Goal: Task Accomplishment & Management: Manage account settings

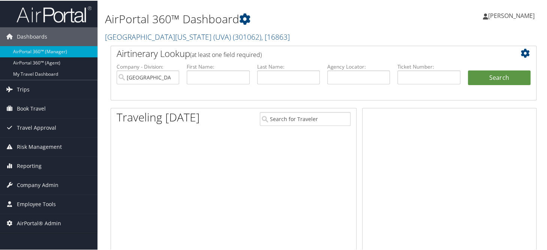
click at [271, 22] on h1 "AirPortal 360™ Dashboard" at bounding box center [251, 19] width 292 height 16
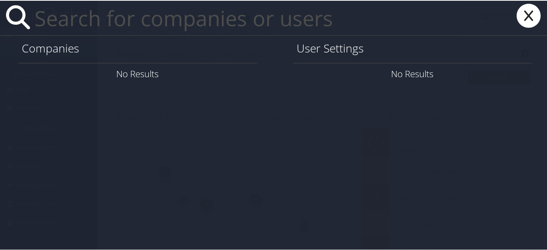
paste input "william.simpson@magna.com"
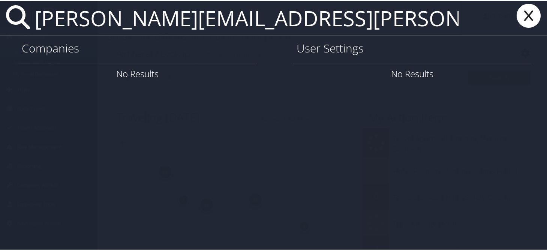
type input "william.simpson@magna.com"
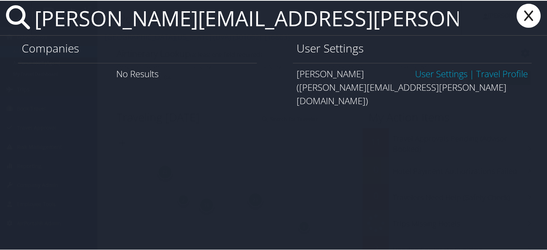
click at [431, 74] on link "User Settings" at bounding box center [441, 73] width 53 height 12
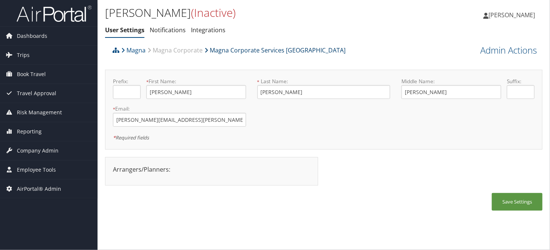
click at [265, 54] on link "Magna Corporate Services [GEOGRAPHIC_DATA]" at bounding box center [274, 50] width 141 height 15
click at [39, 148] on span "Company Admin" at bounding box center [38, 150] width 42 height 19
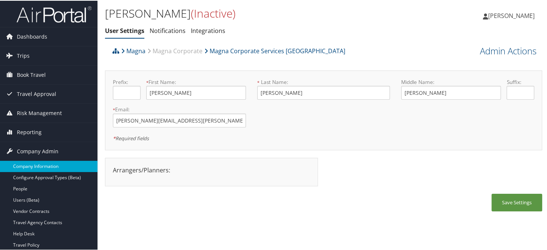
click at [39, 162] on link "Company Information" at bounding box center [49, 165] width 98 height 11
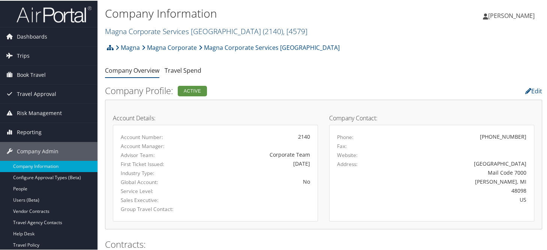
click at [177, 31] on link "Magna Corporate Services America ( 2140 ) , [ 4579 ]" at bounding box center [206, 31] width 203 height 10
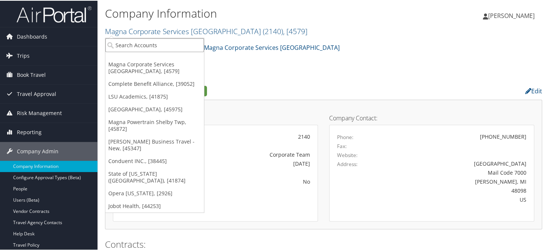
click at [179, 49] on input "search" at bounding box center [154, 45] width 99 height 14
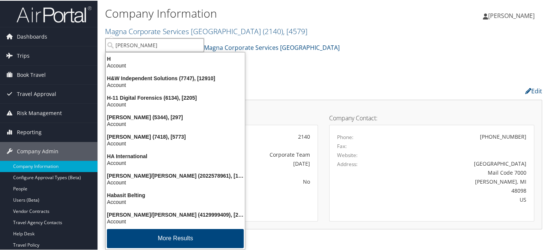
type input "hagerty"
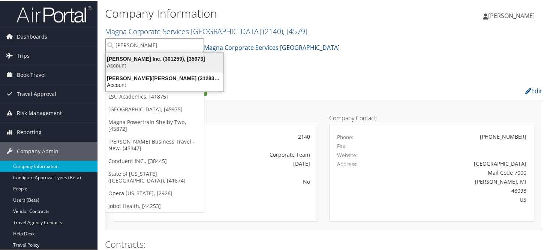
click at [174, 63] on div "Account" at bounding box center [164, 65] width 127 height 7
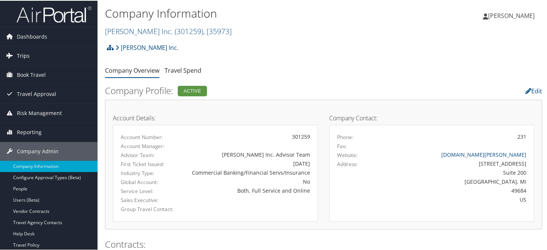
click at [30, 55] on link "Trips" at bounding box center [49, 55] width 98 height 19
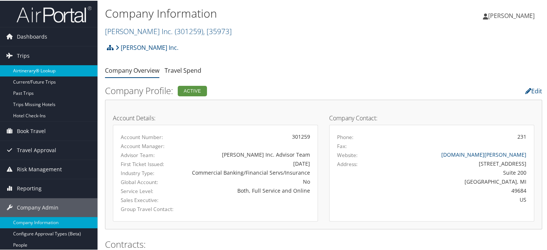
drag, startPoint x: 21, startPoint y: 66, endPoint x: 93, endPoint y: 67, distance: 71.7
click at [21, 66] on link "Airtinerary® Lookup" at bounding box center [49, 70] width 98 height 11
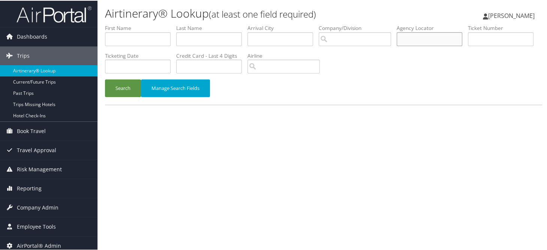
click at [424, 36] on input "text" at bounding box center [430, 39] width 66 height 14
type input "ddddyh"
click at [105, 79] on button "Search" at bounding box center [123, 88] width 36 height 18
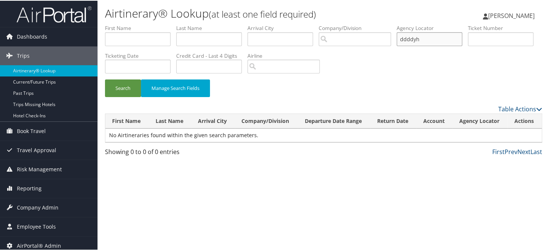
drag, startPoint x: 409, startPoint y: 39, endPoint x: 398, endPoint y: 41, distance: 10.2
click at [398, 24] on ul "First Name Last Name Departure City Arrival City Company/Division Airport/City …" at bounding box center [323, 24] width 437 height 0
type input "ddddyh"
click at [105, 79] on button "Search" at bounding box center [123, 88] width 36 height 18
click at [24, 205] on span "Company Admin" at bounding box center [38, 207] width 42 height 19
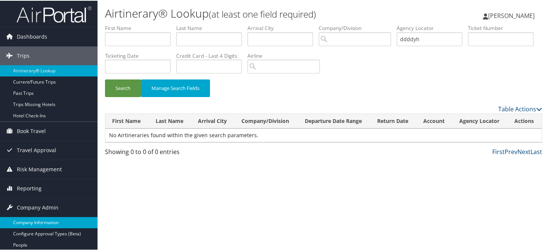
drag, startPoint x: 26, startPoint y: 217, endPoint x: 33, endPoint y: 217, distance: 7.1
click at [26, 217] on link "Company Information" at bounding box center [49, 221] width 98 height 11
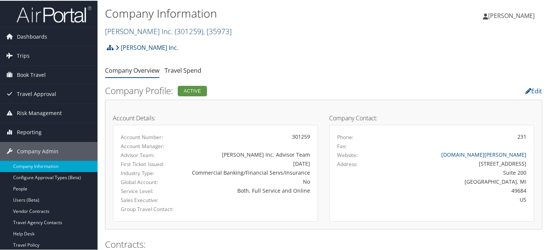
click at [139, 33] on link "[PERSON_NAME] Inc. ( 301259 ) , [ 35973 ]" at bounding box center [168, 31] width 127 height 10
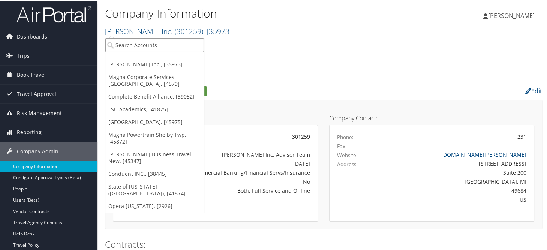
click at [125, 39] on input "search" at bounding box center [154, 45] width 99 height 14
type input "djj"
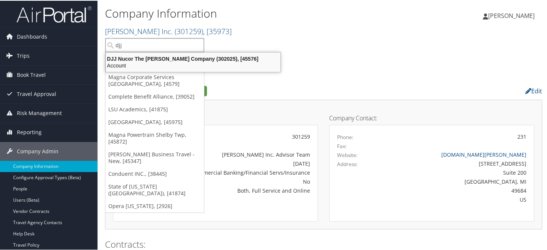
click at [149, 60] on div "DJJ Nucor The [PERSON_NAME] Company (302025), [45576]" at bounding box center [193, 58] width 184 height 7
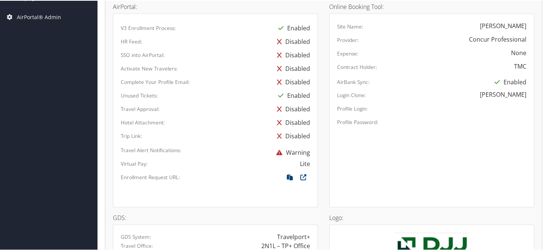
scroll to position [487, 0]
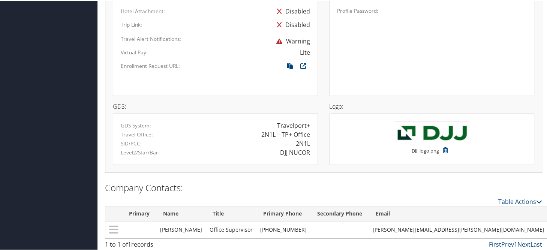
click at [223, 54] on div "Virtual Pay: Lite" at bounding box center [215, 54] width 201 height 14
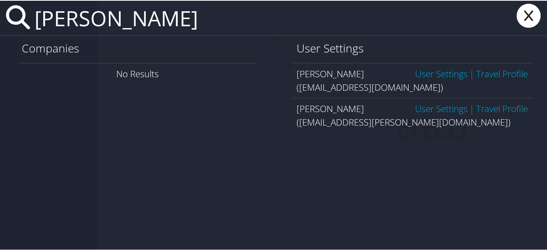
click at [108, 22] on input "jimmy stewart" at bounding box center [247, 17] width 430 height 35
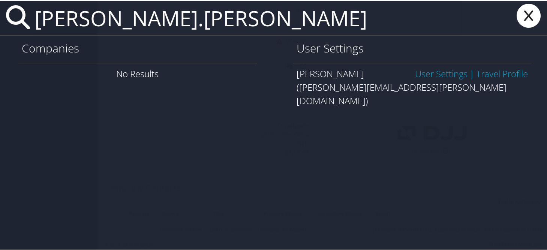
type input "jimmy.stewart"
click at [427, 75] on link "User Settings" at bounding box center [441, 73] width 53 height 12
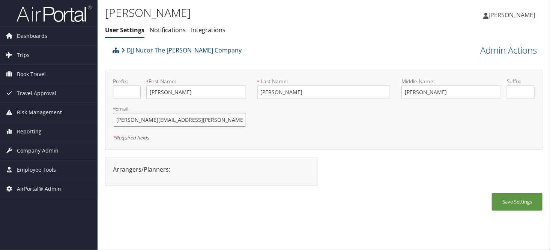
drag, startPoint x: 185, startPoint y: 123, endPoint x: 110, endPoint y: 123, distance: 74.3
click at [110, 123] on div "* Email: jimmy.stewart@nucor.com This field is required" at bounding box center [179, 118] width 144 height 27
click at [46, 150] on span "Company Admin" at bounding box center [38, 150] width 42 height 19
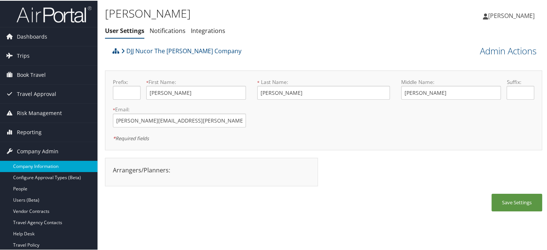
click at [37, 165] on link "Company Information" at bounding box center [49, 165] width 98 height 11
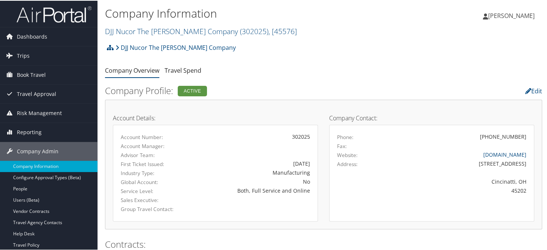
click at [30, 203] on link "Users (Beta)" at bounding box center [49, 199] width 98 height 11
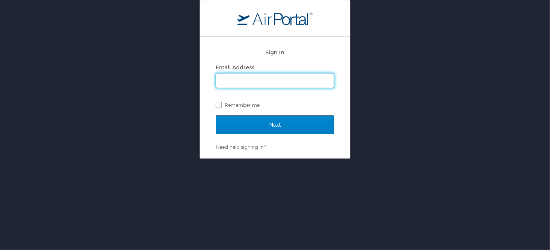
type input "sonya.marmolejo@cbtravel.com"
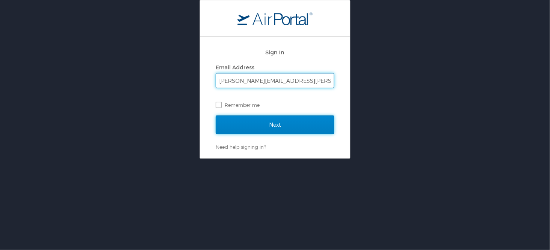
drag, startPoint x: 256, startPoint y: 126, endPoint x: 340, endPoint y: 140, distance: 85.1
click at [256, 126] on input "Next" at bounding box center [275, 125] width 119 height 19
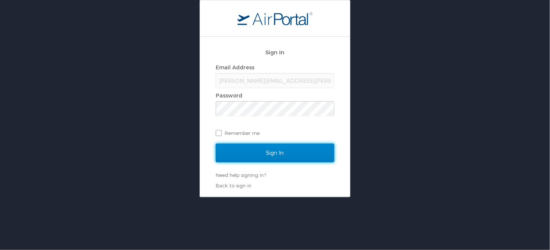
click at [243, 154] on input "Sign In" at bounding box center [275, 153] width 119 height 19
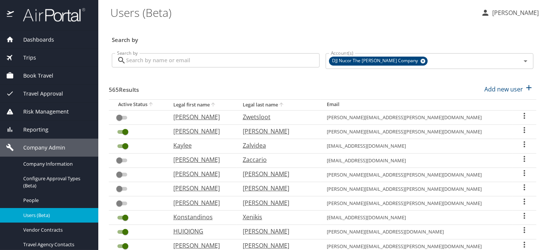
click at [184, 64] on input "Search by" at bounding box center [223, 60] width 194 height 14
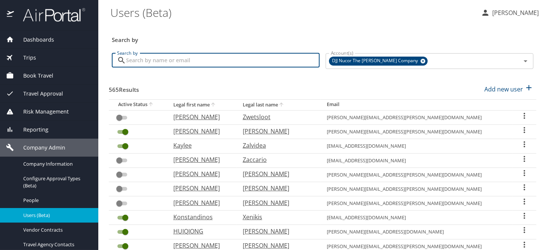
paste input "jimmy.stewart@nucor.com"
type input "jimmy.stewart@nucor.com"
checkbox input "true"
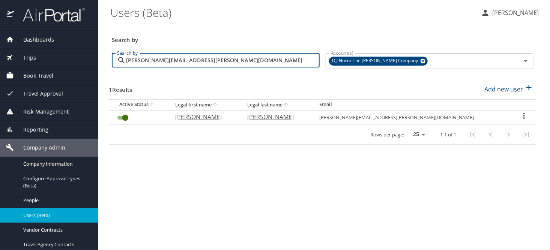
type input "jimmy.stewart@nucor.com"
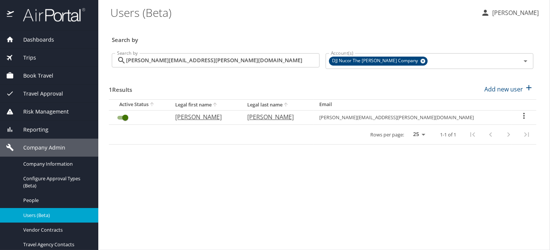
click at [518, 118] on div "User Search Table" at bounding box center [524, 116] width 13 height 11
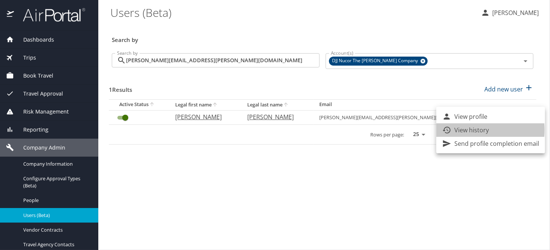
click at [469, 130] on p "View history" at bounding box center [471, 130] width 35 height 9
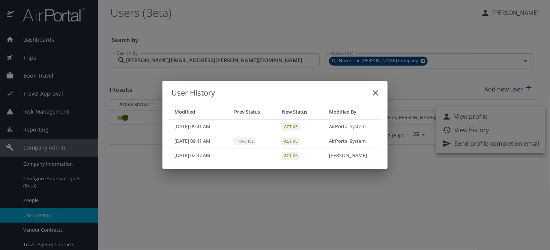
drag, startPoint x: 194, startPoint y: 215, endPoint x: 182, endPoint y: 213, distance: 11.5
click at [192, 215] on div "User History Modified Prev Status New Status Modified By 11/12/2024, 09:41 AM A…" at bounding box center [275, 125] width 550 height 250
click at [374, 92] on icon "close" at bounding box center [375, 93] width 9 height 9
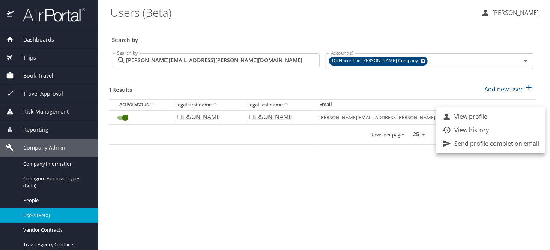
drag, startPoint x: 305, startPoint y: 225, endPoint x: 308, endPoint y: 216, distance: 9.3
click at [305, 224] on div at bounding box center [275, 125] width 550 height 250
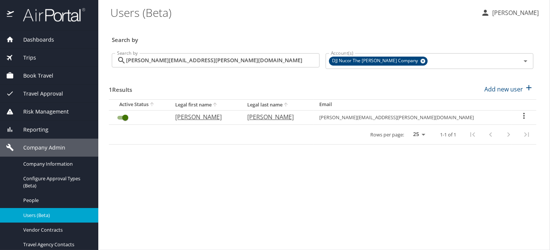
click at [523, 116] on icon "User Search Table" at bounding box center [524, 116] width 2 height 6
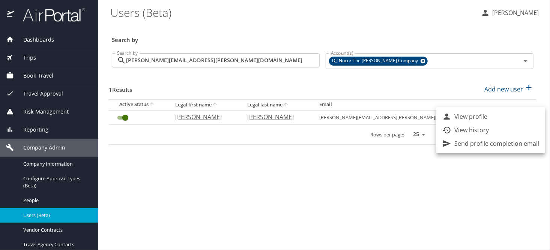
click at [374, 201] on div at bounding box center [275, 125] width 550 height 250
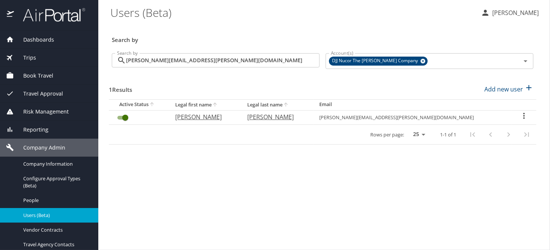
click at [213, 24] on div "Search by" at bounding box center [323, 35] width 428 height 25
click at [342, 195] on main "Users (Beta) Sonya Marmolejo Search by Search by jimmy.stewart@nucor.com Search…" at bounding box center [324, 125] width 452 height 250
click at [520, 117] on icon "User Search Table" at bounding box center [524, 115] width 9 height 9
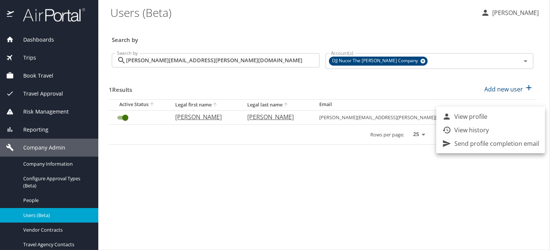
click at [462, 133] on p "View history" at bounding box center [471, 130] width 35 height 9
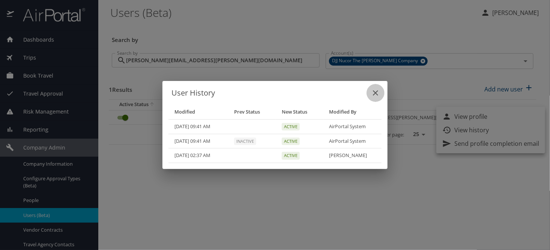
click at [376, 93] on icon "close" at bounding box center [375, 92] width 5 height 5
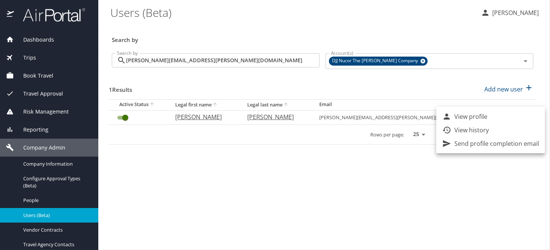
click at [269, 30] on div at bounding box center [275, 125] width 550 height 250
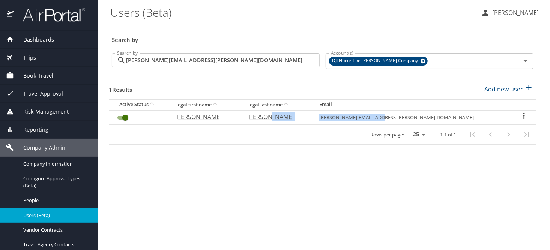
drag, startPoint x: 455, startPoint y: 117, endPoint x: 397, endPoint y: 118, distance: 57.8
click at [382, 114] on tr "JAMES STEWART jimmy.stewart@nucor.com" at bounding box center [323, 117] width 428 height 14
copy tr "jimmy.stewart@nucor.com"
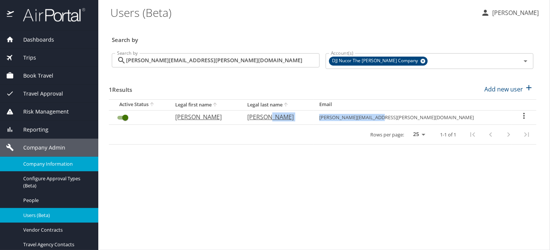
click at [48, 165] on span "Company Information" at bounding box center [56, 164] width 66 height 7
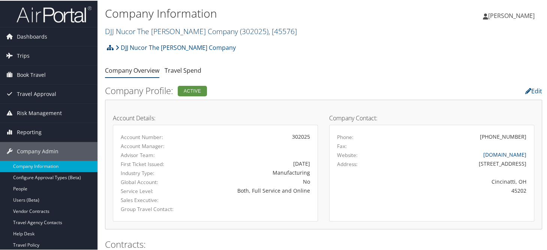
click at [177, 34] on link "DJJ Nucor The [PERSON_NAME] Company ( 302025 ) , [ 45576 ]" at bounding box center [201, 31] width 192 height 10
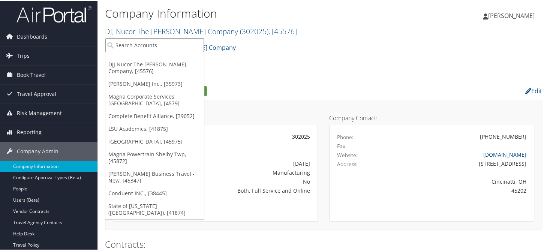
click at [178, 43] on input "search" at bounding box center [154, 45] width 99 height 14
type input "nucor decat"
click at [143, 45] on input "nucor decat" at bounding box center [154, 45] width 99 height 14
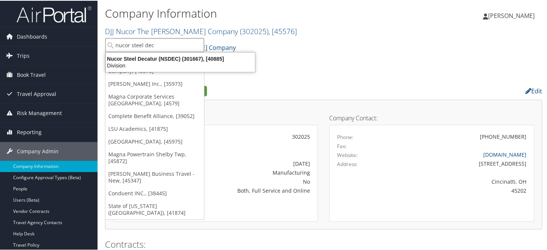
type input "nucor steel dec"
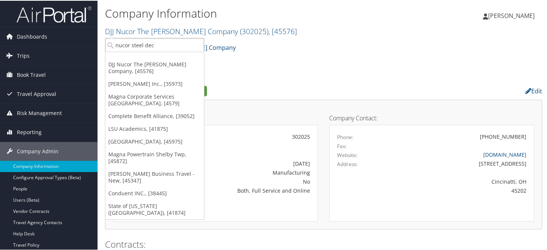
click at [394, 99] on div "Account Details: Account Number: 302025 Account Manager: Advisor Team: First Ti…" at bounding box center [323, 163] width 437 height 129
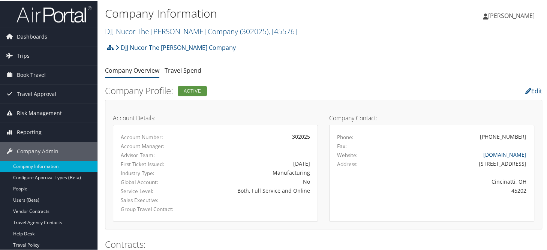
drag, startPoint x: 413, startPoint y: 100, endPoint x: 277, endPoint y: 57, distance: 142.6
click at [398, 104] on div "Account Details: Account Number: 302025 Account Manager: Advisor Team: First Ti…" at bounding box center [323, 163] width 437 height 129
drag, startPoint x: 421, startPoint y: 126, endPoint x: 387, endPoint y: 127, distance: 33.4
click at [420, 126] on div "Phone: (513) 419-6200 Fax: Website: www.djj.com Address: 300 Pike Street Cincin…" at bounding box center [431, 172] width 205 height 96
click at [139, 33] on link "DJJ Nucor The David Joseph Company ( 302025 ) , [ 45576 ]" at bounding box center [201, 31] width 192 height 10
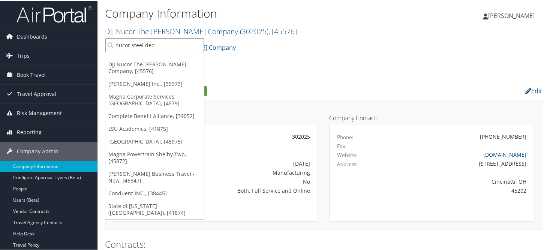
click at [141, 45] on input "nucor steel dec" at bounding box center [154, 45] width 99 height 14
type input "mountainland"
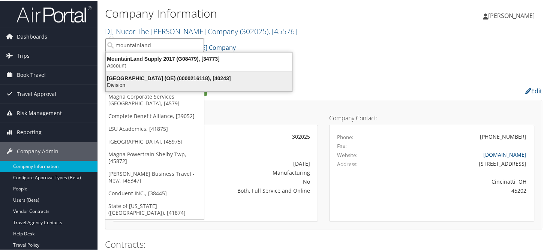
click at [181, 83] on div "Division" at bounding box center [198, 84] width 195 height 7
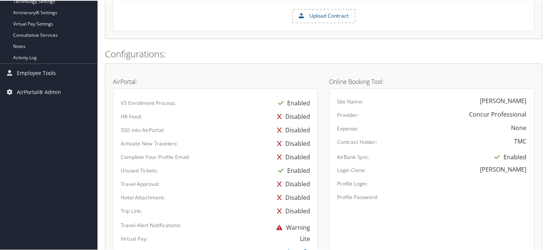
scroll to position [487, 0]
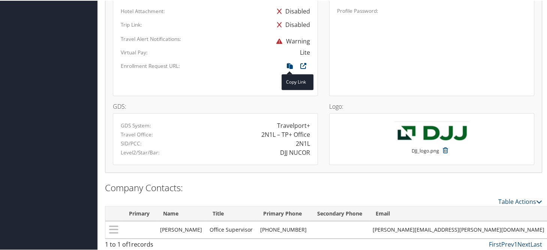
click at [290, 66] on span at bounding box center [290, 65] width 14 height 8
click at [289, 65] on icon at bounding box center [290, 67] width 14 height 10
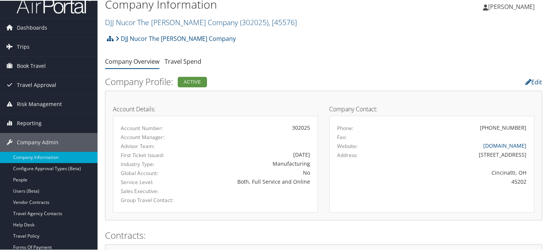
scroll to position [0, 0]
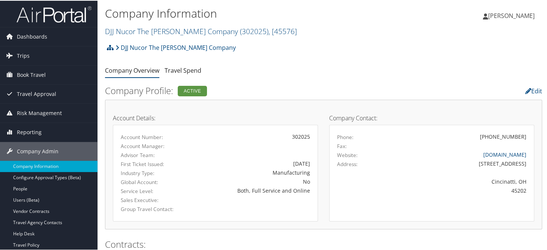
click at [315, 44] on div "DJJ Nucor The David Joseph Company Account Structure DJJ Nucor The David Joseph…" at bounding box center [323, 49] width 437 height 20
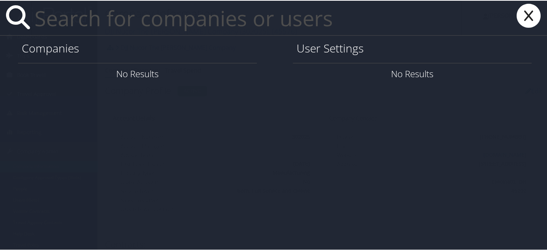
paste input "robinfoley007@gmail.com"
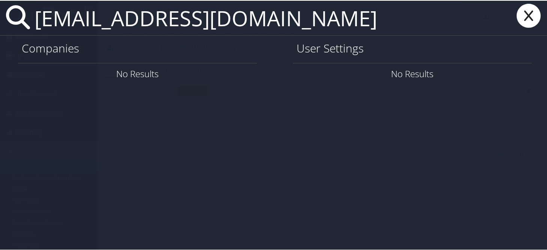
type input "robinfoley007@gmail.com"
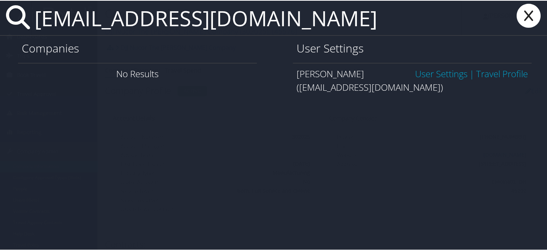
click at [430, 76] on link "User Settings" at bounding box center [441, 73] width 53 height 12
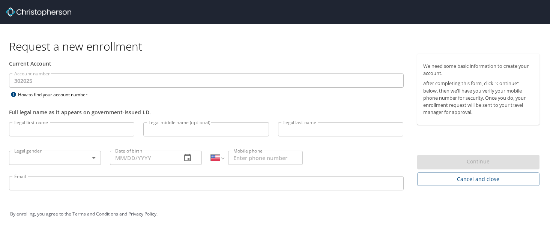
select select "US"
click at [346, 45] on h1 "Request a new enrollment" at bounding box center [277, 46] width 537 height 15
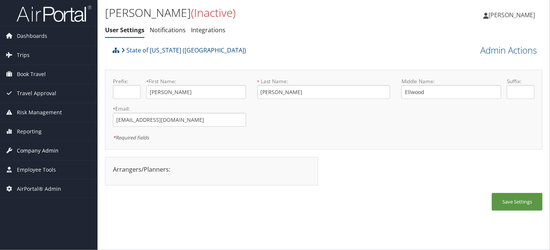
click at [34, 150] on span "Company Admin" at bounding box center [38, 150] width 42 height 19
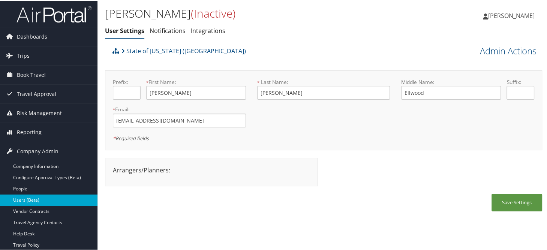
click at [25, 201] on link "Users (Beta)" at bounding box center [49, 199] width 98 height 11
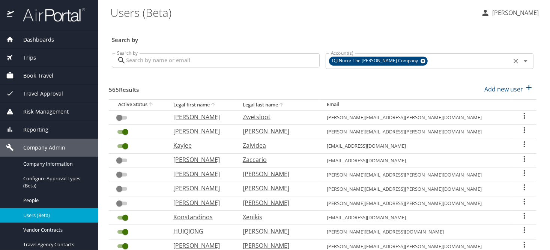
click at [416, 62] on div "DJJ Nucor The [PERSON_NAME] Company" at bounding box center [378, 61] width 99 height 9
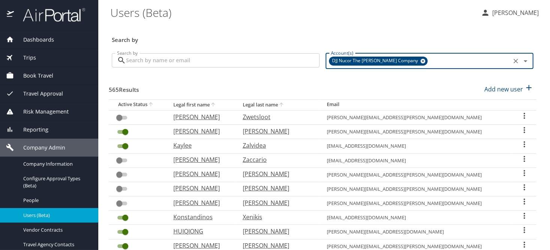
click at [421, 62] on icon at bounding box center [423, 61] width 5 height 5
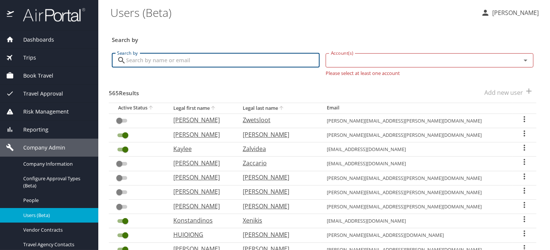
click at [180, 62] on input "Search by" at bounding box center [223, 60] width 194 height 14
paste input "[EMAIL_ADDRESS][DOMAIN_NAME]"
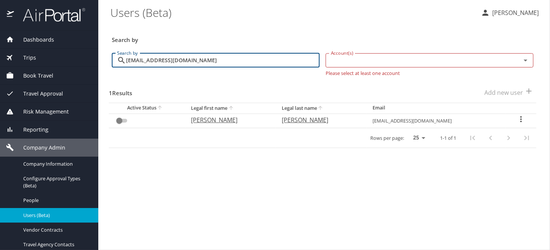
type input "[EMAIL_ADDRESS][DOMAIN_NAME]"
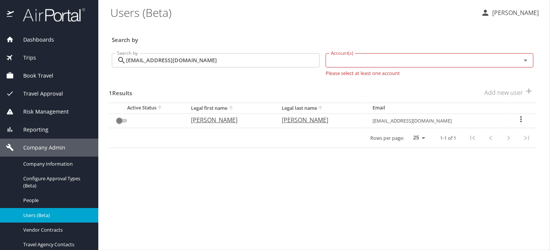
click at [272, 21] on \(Beta\) "Users (Beta)" at bounding box center [292, 12] width 365 height 23
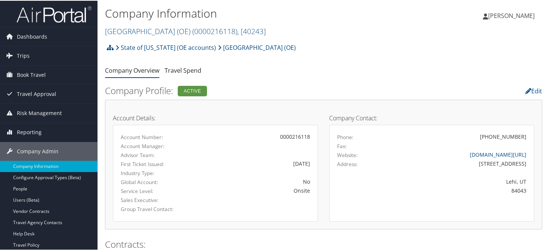
click at [347, 48] on div "State of Utah (OE accounts) Mountainland Technical College (OE) Account Structu…" at bounding box center [323, 49] width 437 height 20
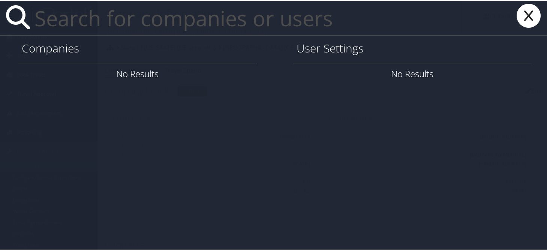
paste input "collise.dupont@solacc.edu"
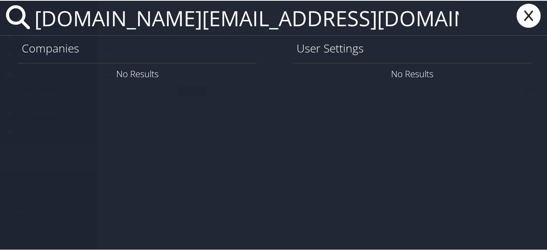
type input "collise.dupont@solacc.edu"
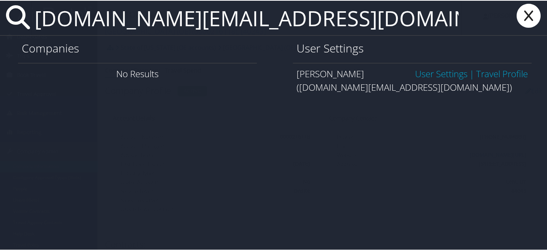
click at [431, 73] on link "User Settings" at bounding box center [441, 73] width 53 height 12
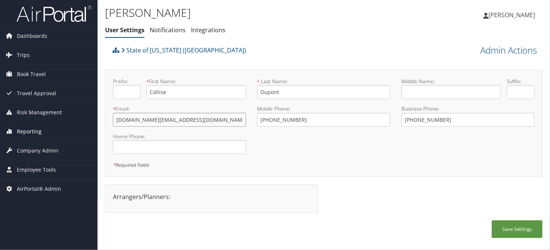
drag, startPoint x: 169, startPoint y: 123, endPoint x: 92, endPoint y: 124, distance: 76.9
click at [92, 124] on div "Dashboards AirPortal 360™ (Manager) AirPortal 360™ (Agent) My Travel Dashboard …" at bounding box center [275, 125] width 550 height 250
drag, startPoint x: 496, startPoint y: 51, endPoint x: 489, endPoint y: 53, distance: 7.7
click at [496, 51] on link "Admin Actions" at bounding box center [508, 50] width 57 height 13
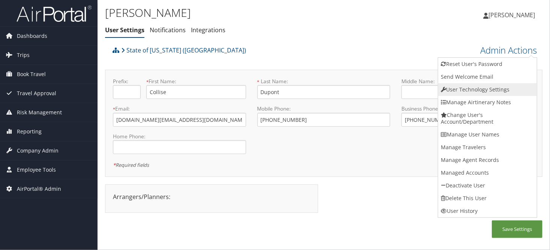
click at [463, 90] on link "User Technology Settings" at bounding box center [487, 89] width 99 height 13
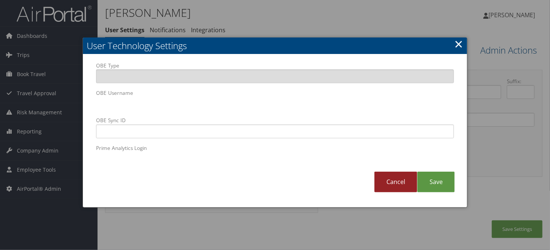
click at [388, 185] on link "Cancel" at bounding box center [395, 182] width 43 height 21
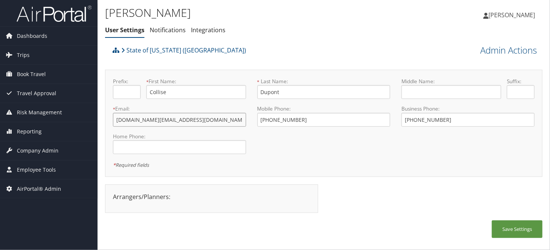
drag, startPoint x: 128, startPoint y: 120, endPoint x: 110, endPoint y: 120, distance: 18.0
click at [110, 120] on div "* Email: collise.dupont@solacc.edu This field is required" at bounding box center [179, 118] width 144 height 27
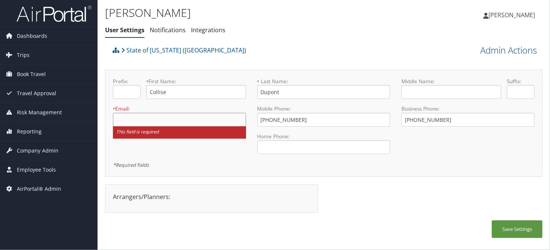
paste input "collisedupont@cltcc.edu"
type input "collisedupont@cltcc.edu"
click at [512, 233] on button "Save Settings" at bounding box center [517, 230] width 51 height 18
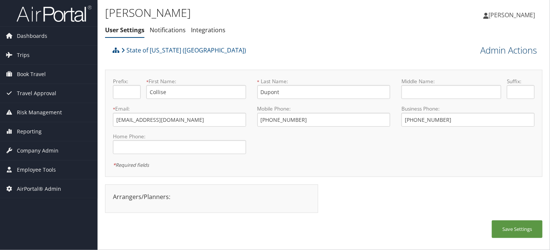
click at [494, 52] on link "Admin Actions" at bounding box center [508, 50] width 57 height 13
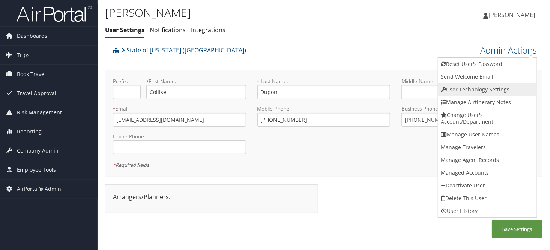
click at [465, 89] on link "User Technology Settings" at bounding box center [487, 89] width 99 height 13
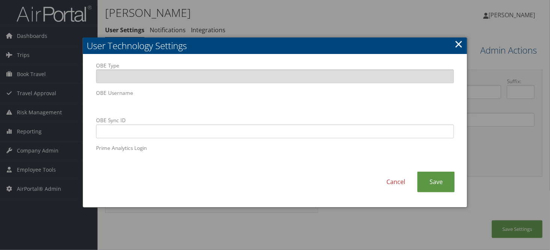
click at [66, 107] on body "Menu Dashboards ► AirPortal 360™ (Manager) AirPortal 360™ (Agent) My Travel Das…" at bounding box center [275, 125] width 550 height 250
click at [152, 134] on input "OBE Sync ID" at bounding box center [275, 132] width 358 height 14
paste input "collisedupont@cltcc.edu"
type input "collisedupont@cltcc.edu"
click at [432, 186] on link "Save" at bounding box center [436, 182] width 38 height 21
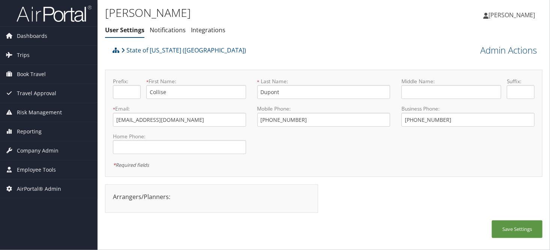
click at [370, 41] on div "Collise Dupont User Settings Notifications Integrations User Settings Notificat…" at bounding box center [251, 23] width 292 height 39
click at [287, 163] on div "* Required fields" at bounding box center [218, 164] width 211 height 9
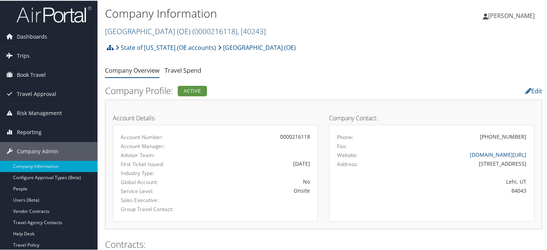
click at [145, 35] on link "[GEOGRAPHIC_DATA] (OE) ( 0000216118 ) , [ 40243 ]" at bounding box center [185, 31] width 161 height 10
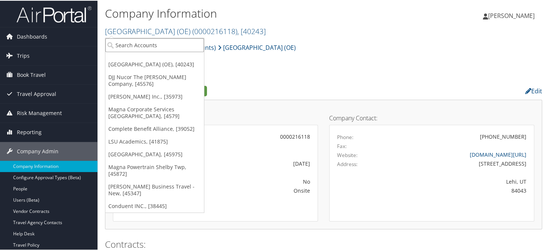
click at [138, 44] on input "search" at bounding box center [154, 45] width 99 height 14
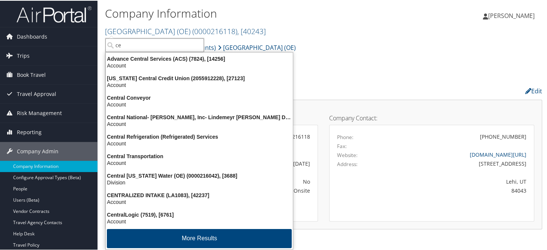
type input "c"
type input "central l"
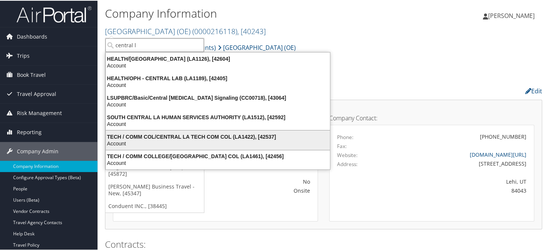
click at [188, 132] on div "TECH / COMM COL/CENTRAL LA TECH COM COL (LA1422), [42537] Account" at bounding box center [218, 139] width 222 height 17
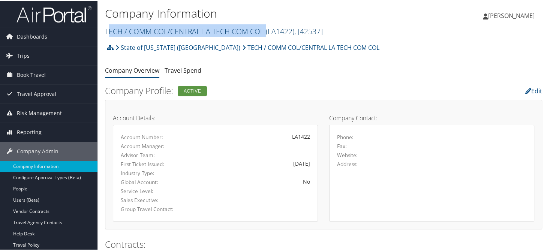
drag, startPoint x: 263, startPoint y: 31, endPoint x: 111, endPoint y: 35, distance: 152.0
click at [108, 37] on div "Company Information TECH / COMM COL/CENTRAL LA TECH COM COL ( LA1422 ) , [ 4253…" at bounding box center [251, 22] width 292 height 36
click at [179, 33] on link "TECH / COMM COL/CENTRAL LA TECH COM COL ( LA1422 ) , [ 42537 ]" at bounding box center [214, 31] width 218 height 10
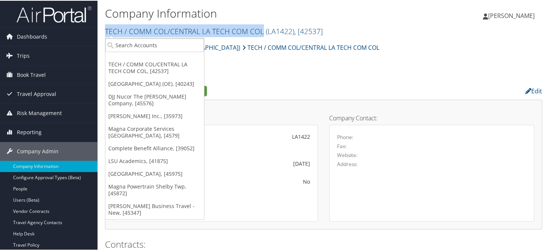
drag, startPoint x: 245, startPoint y: 29, endPoint x: 106, endPoint y: 30, distance: 138.5
click at [106, 30] on link "TECH / COMM COL/CENTRAL LA TECH COM COL ( LA1422 ) , [ 42537 ]" at bounding box center [214, 31] width 218 height 10
copy link "TECH / COMM COL/CENTRAL LA TECH COM COL"
drag, startPoint x: 358, startPoint y: 62, endPoint x: 325, endPoint y: 45, distance: 36.7
